Goal: Check status: Check status

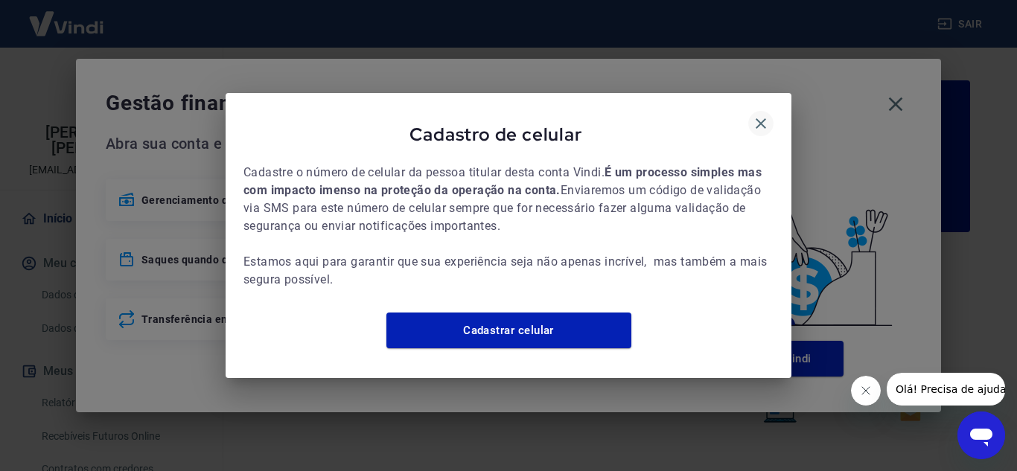
click at [758, 115] on icon "button" at bounding box center [761, 124] width 18 height 18
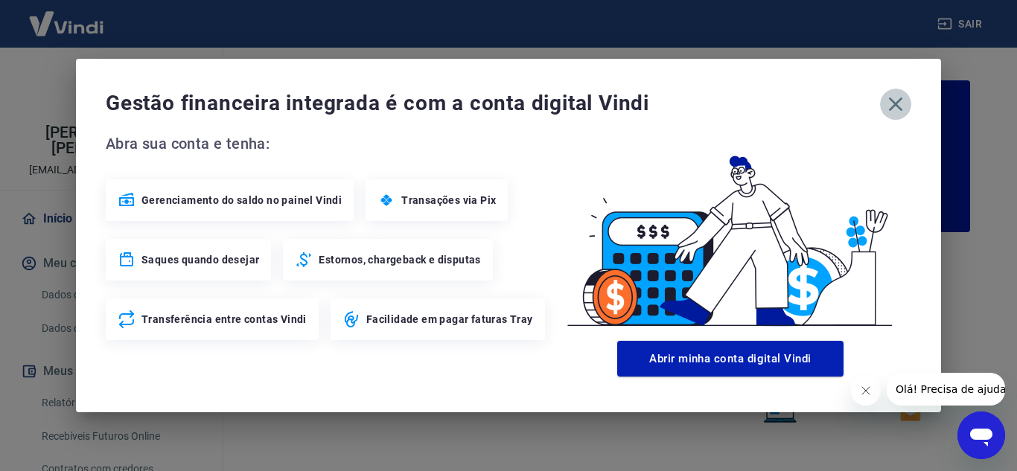
click at [890, 109] on icon "button" at bounding box center [896, 104] width 24 height 24
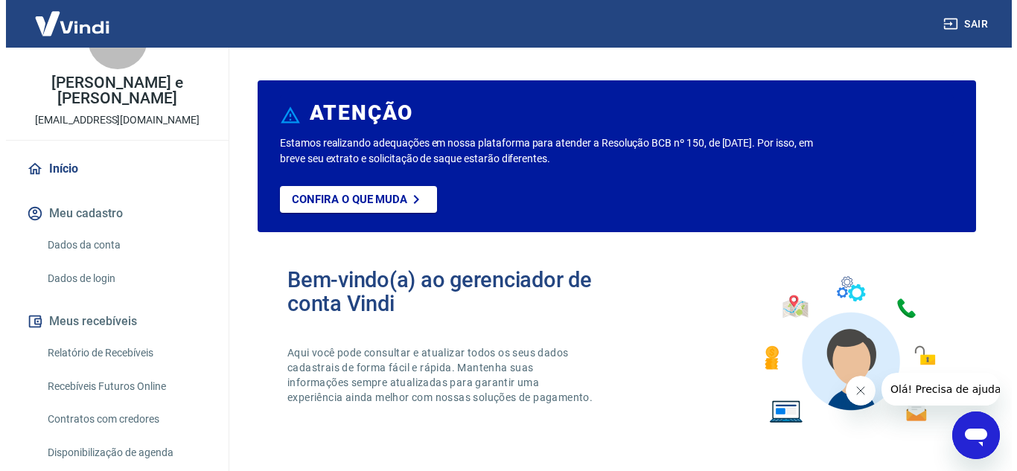
scroll to position [74, 0]
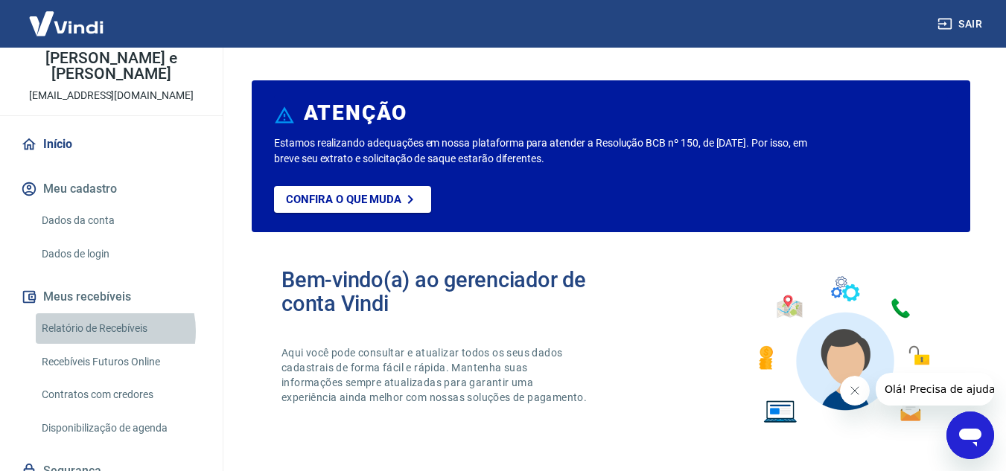
click at [101, 331] on link "Relatório de Recebíveis" at bounding box center [120, 328] width 169 height 31
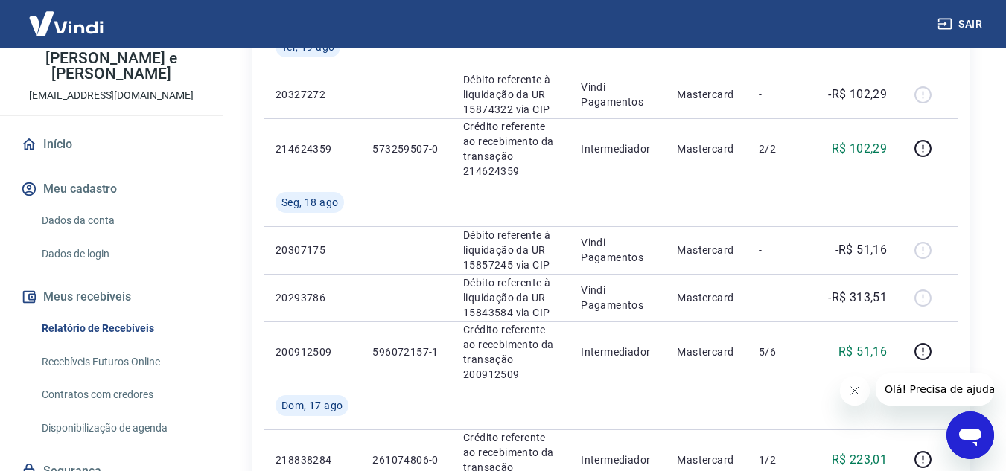
scroll to position [298, 0]
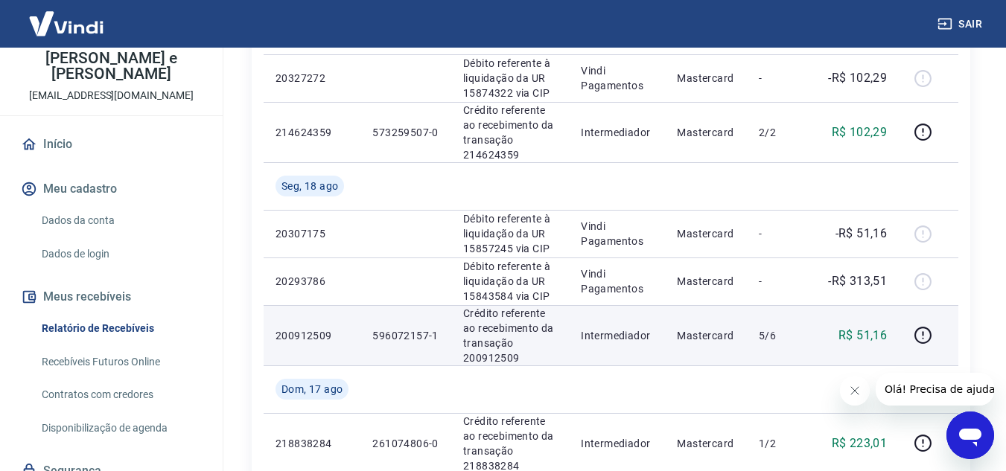
click at [509, 348] on p "Crédito referente ao recebimento da transação 200912509" at bounding box center [510, 336] width 94 height 60
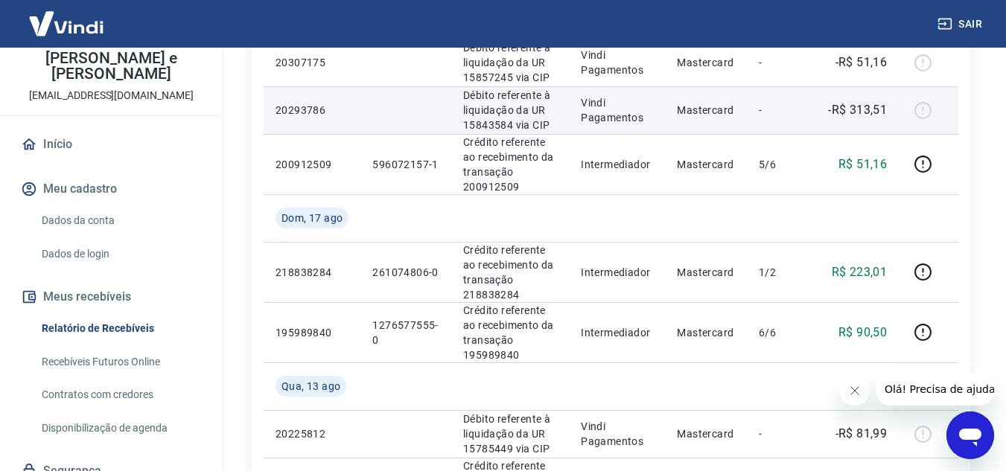
scroll to position [447, 0]
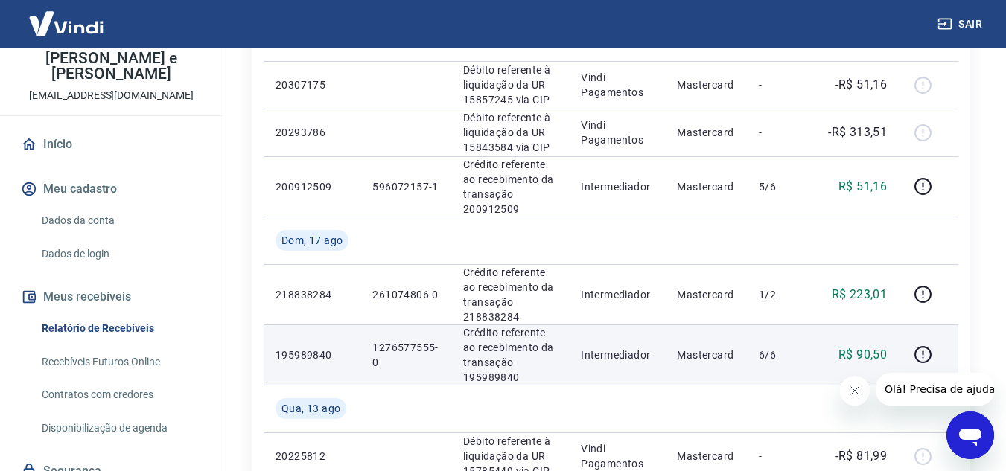
click at [471, 377] on p "Crédito referente ao recebimento da transação 195989840" at bounding box center [510, 355] width 94 height 60
copy p "195989840"
click at [587, 328] on td "Intermediador" at bounding box center [617, 355] width 96 height 60
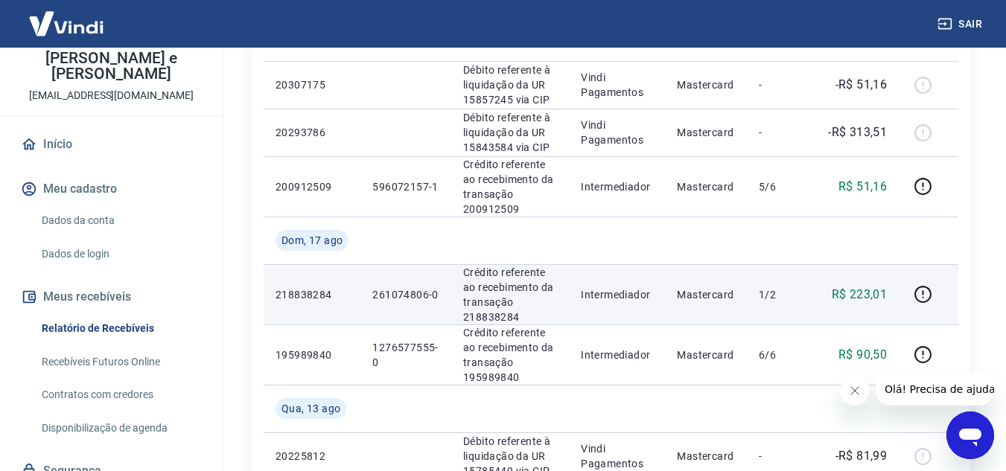
click at [507, 319] on p "Crédito referente ao recebimento da transação 218838284" at bounding box center [510, 295] width 94 height 60
copy p "218838284"
click at [561, 291] on td "Crédito referente ao recebimento da transação 218838284" at bounding box center [510, 294] width 118 height 60
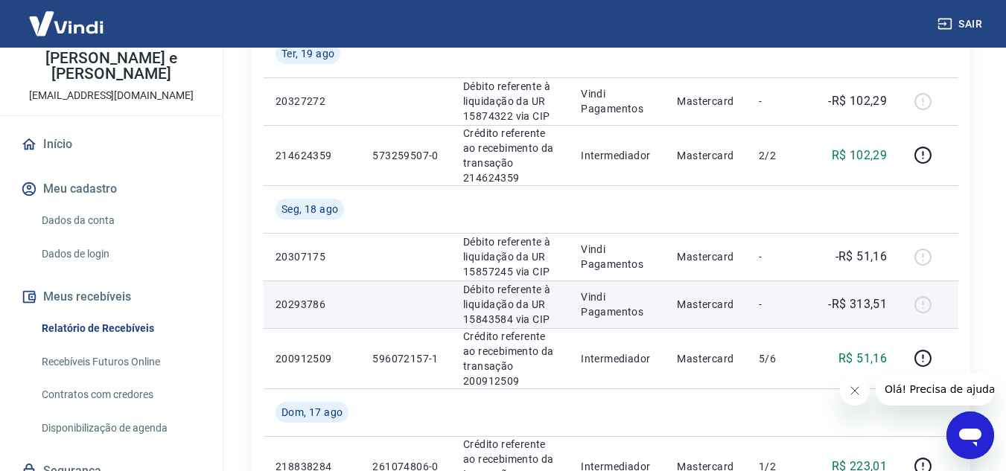
scroll to position [298, 0]
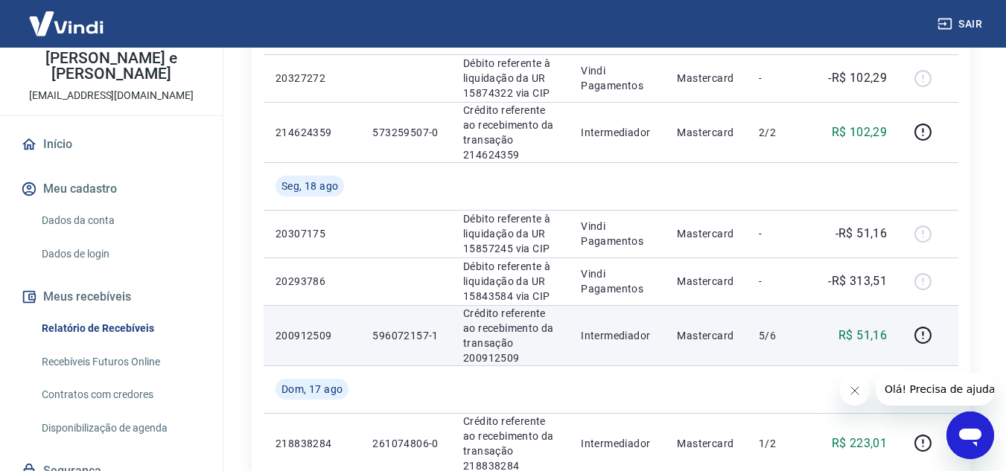
click at [482, 359] on p "Crédito referente ao recebimento da transação 200912509" at bounding box center [510, 336] width 94 height 60
copy p "200912509"
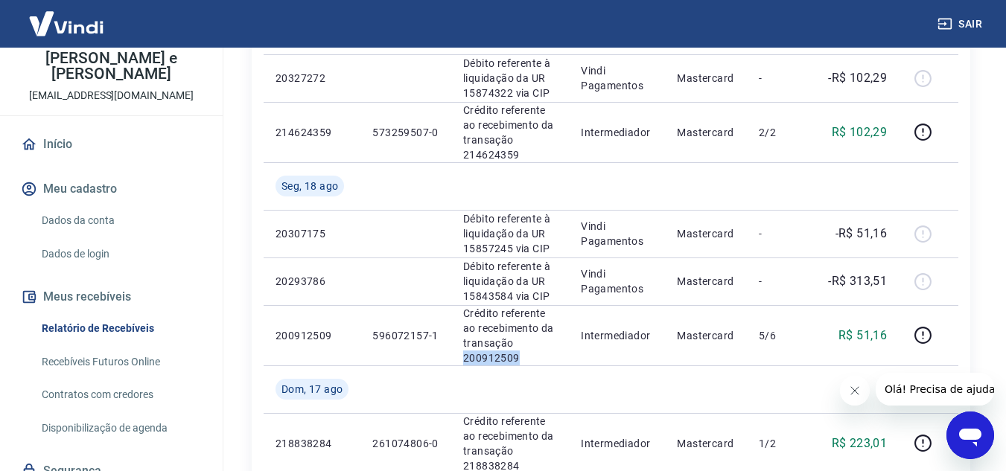
click at [64, 137] on link "Início" at bounding box center [111, 144] width 187 height 33
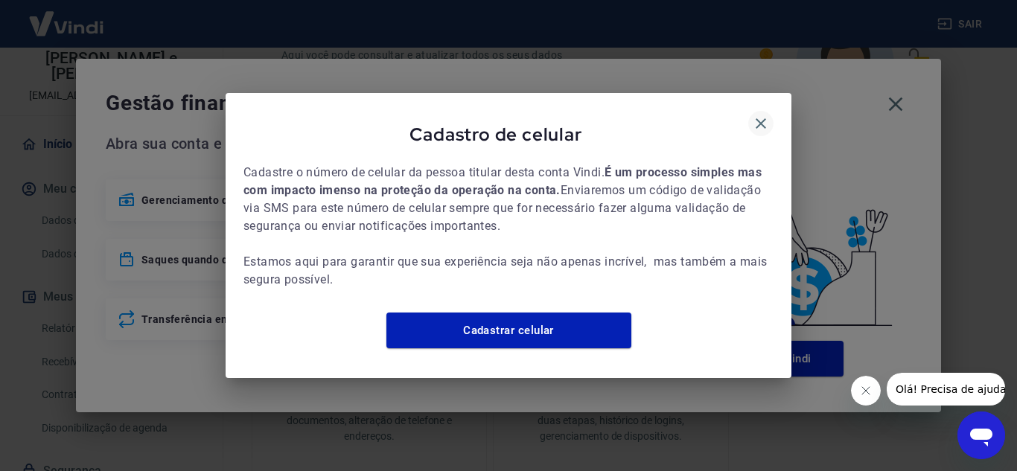
click at [758, 121] on icon "button" at bounding box center [761, 124] width 18 height 18
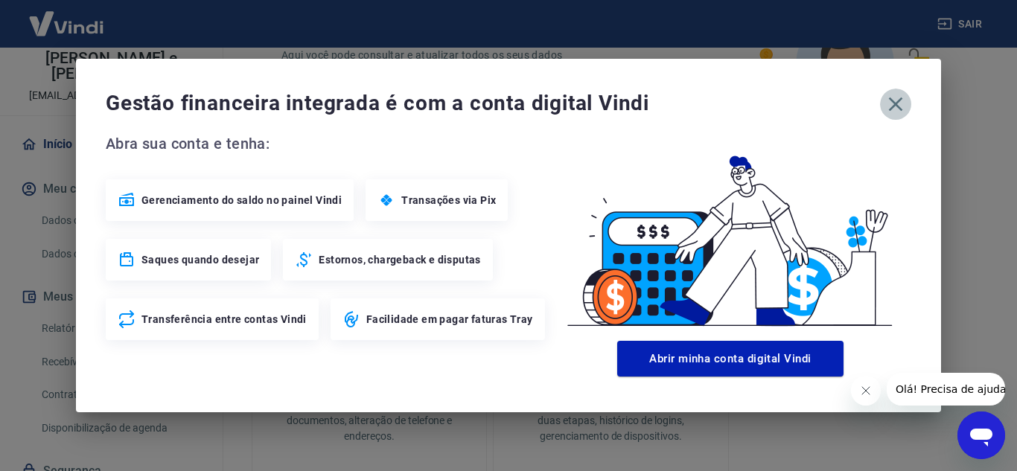
click at [902, 103] on icon "button" at bounding box center [896, 104] width 24 height 24
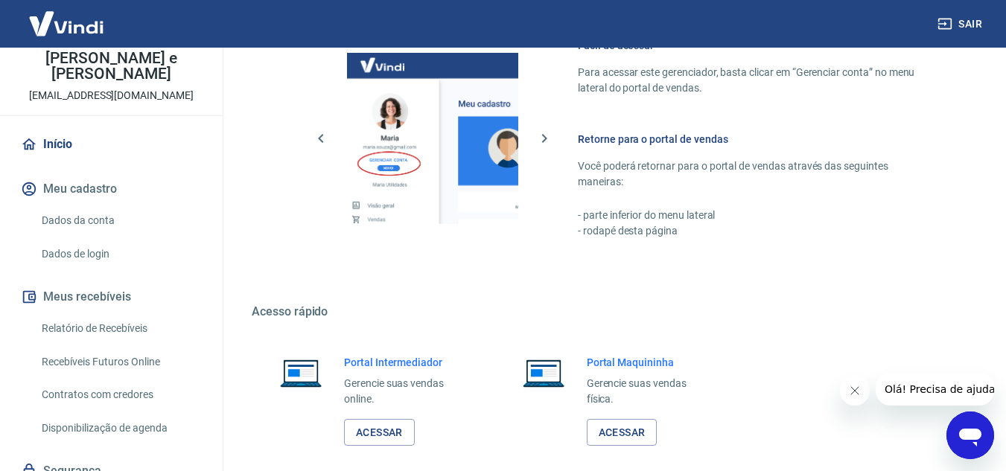
scroll to position [905, 0]
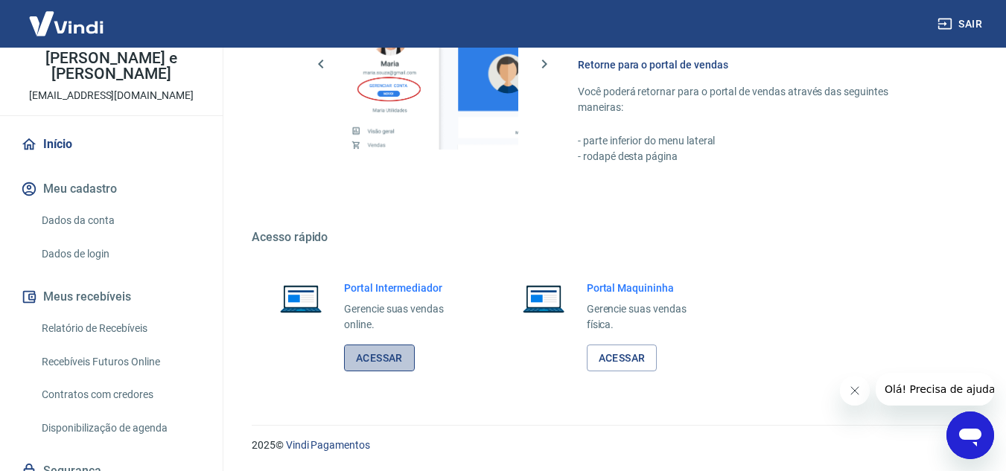
click at [392, 350] on link "Acessar" at bounding box center [379, 359] width 71 height 28
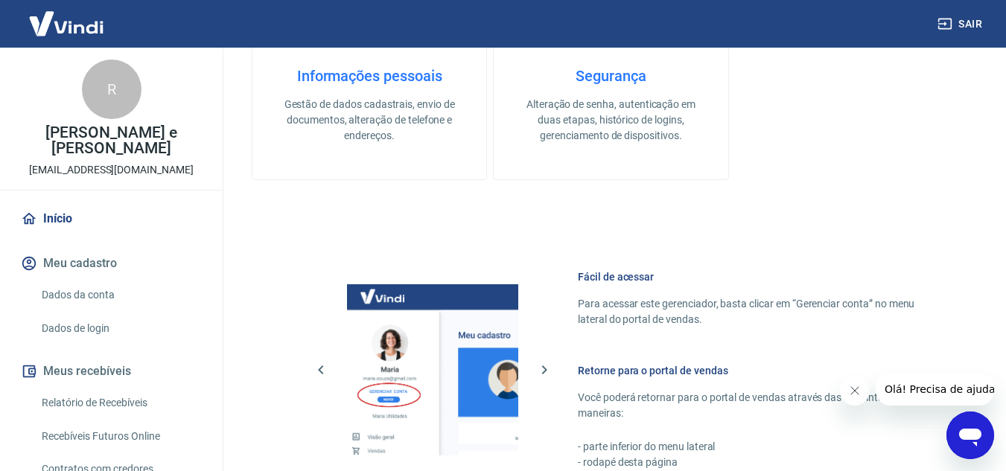
scroll to position [532, 0]
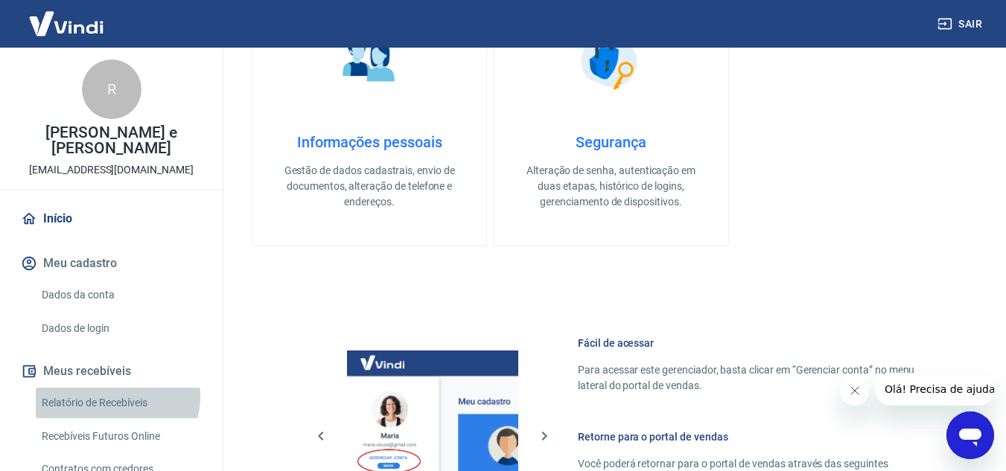
click at [116, 397] on link "Relatório de Recebíveis" at bounding box center [120, 403] width 169 height 31
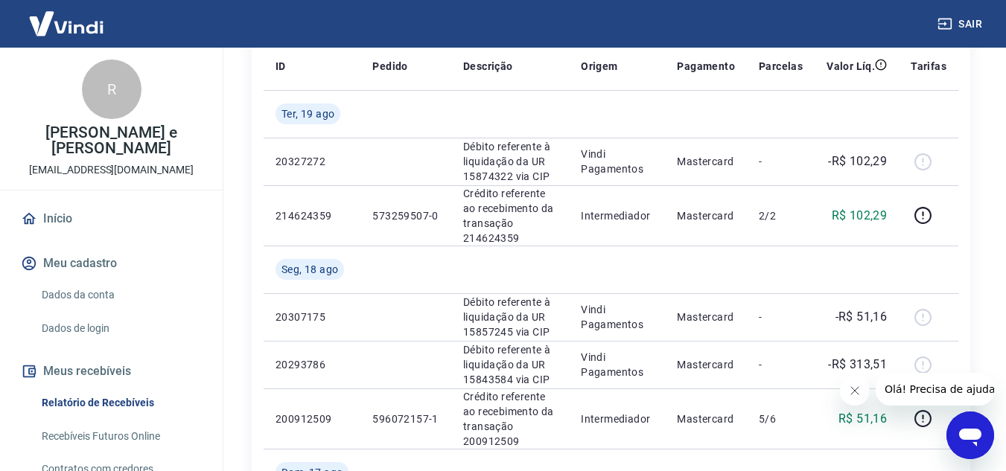
scroll to position [223, 0]
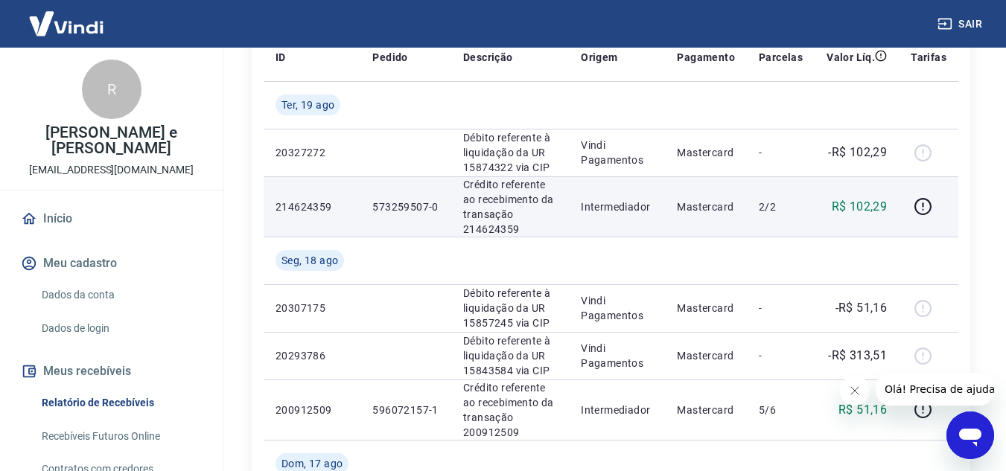
click at [499, 229] on p "Crédito referente ao recebimento da transação 214624359" at bounding box center [510, 207] width 94 height 60
copy p "214624359"
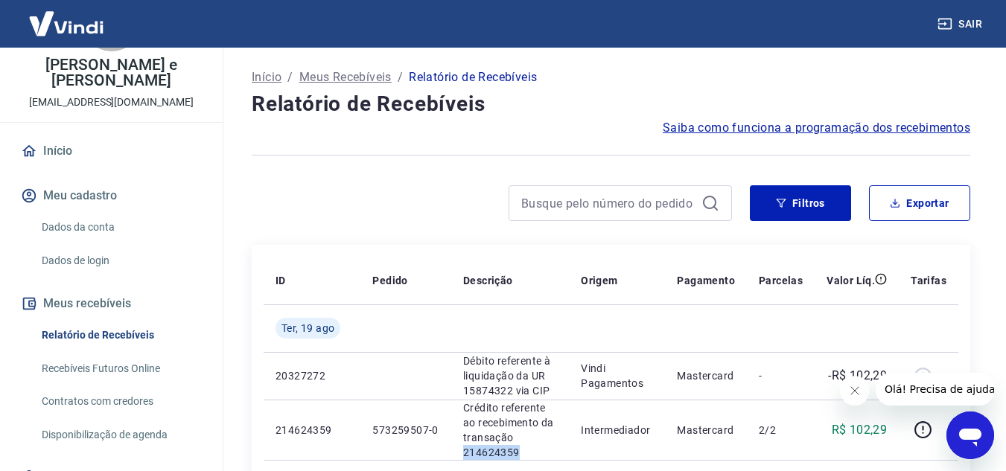
scroll to position [0, 0]
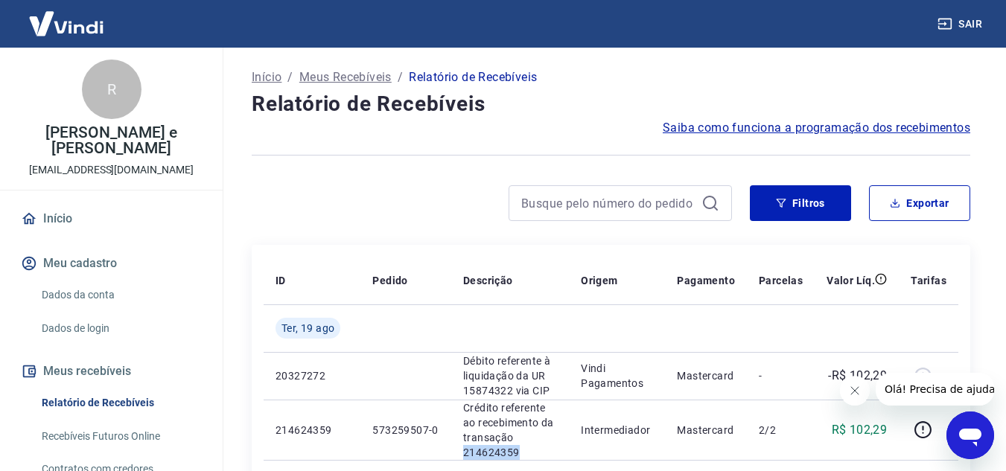
click at [91, 211] on link "Início" at bounding box center [111, 219] width 187 height 33
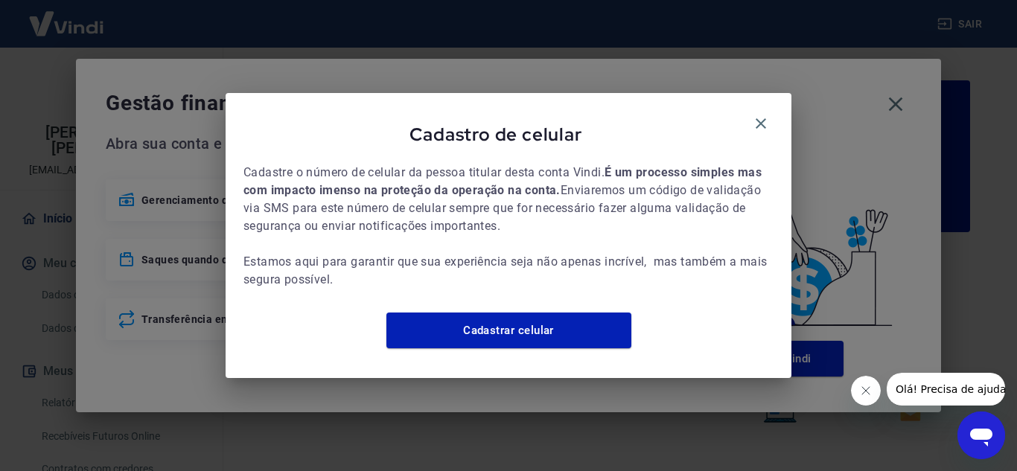
drag, startPoint x: 760, startPoint y: 115, endPoint x: 893, endPoint y: 92, distance: 135.4
click at [763, 115] on icon "button" at bounding box center [761, 124] width 18 height 18
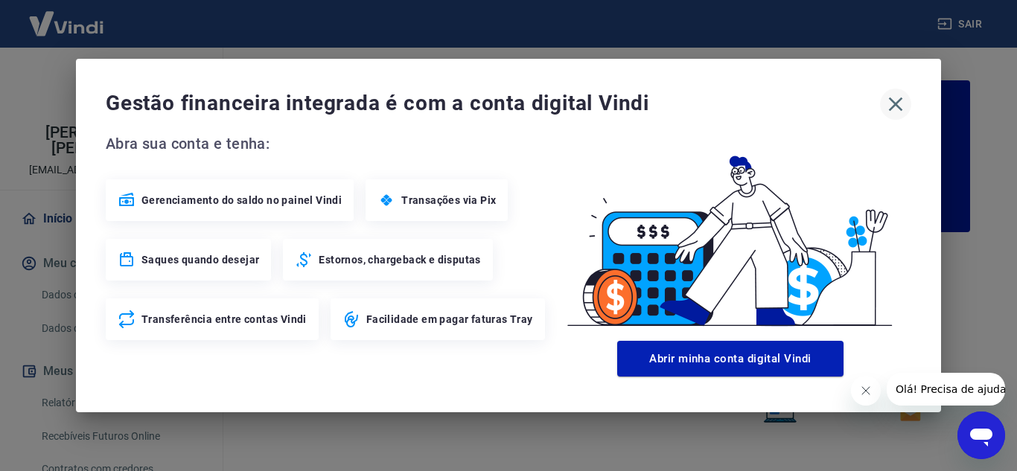
click at [900, 99] on icon "button" at bounding box center [896, 105] width 14 height 14
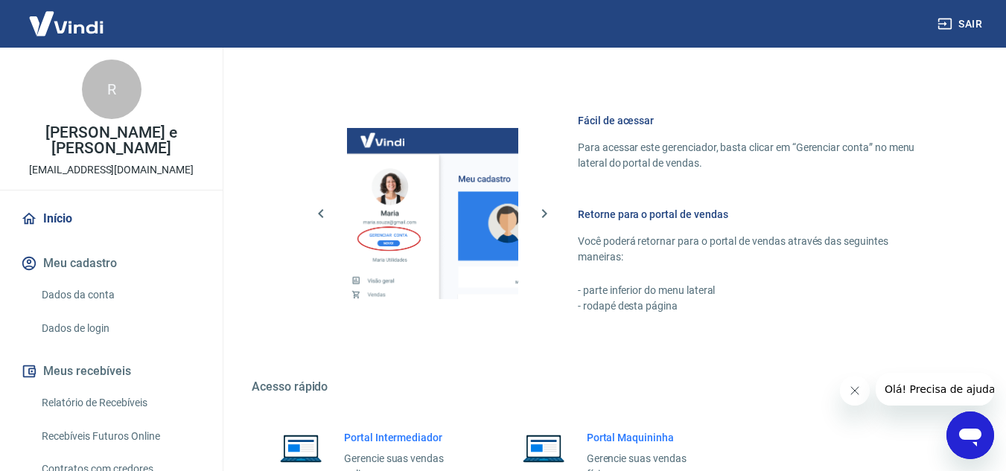
scroll to position [905, 0]
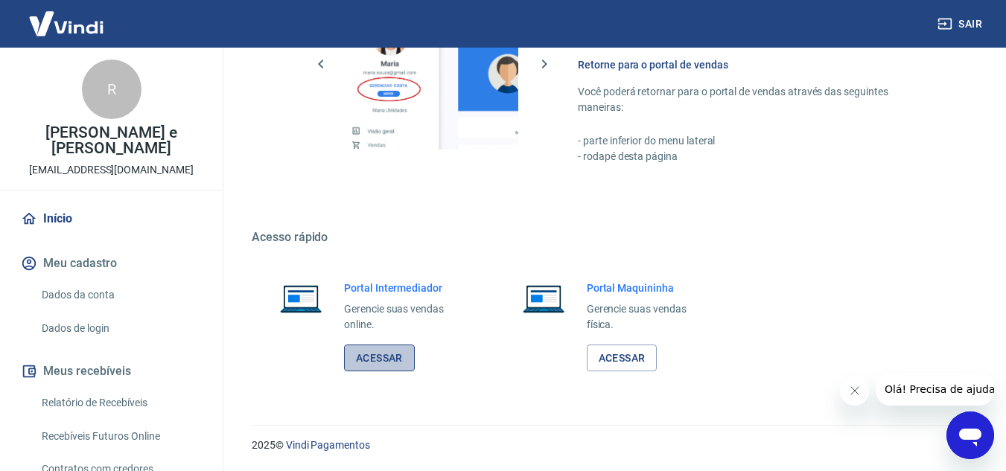
click at [374, 350] on link "Acessar" at bounding box center [379, 359] width 71 height 28
